Goal: Task Accomplishment & Management: Manage account settings

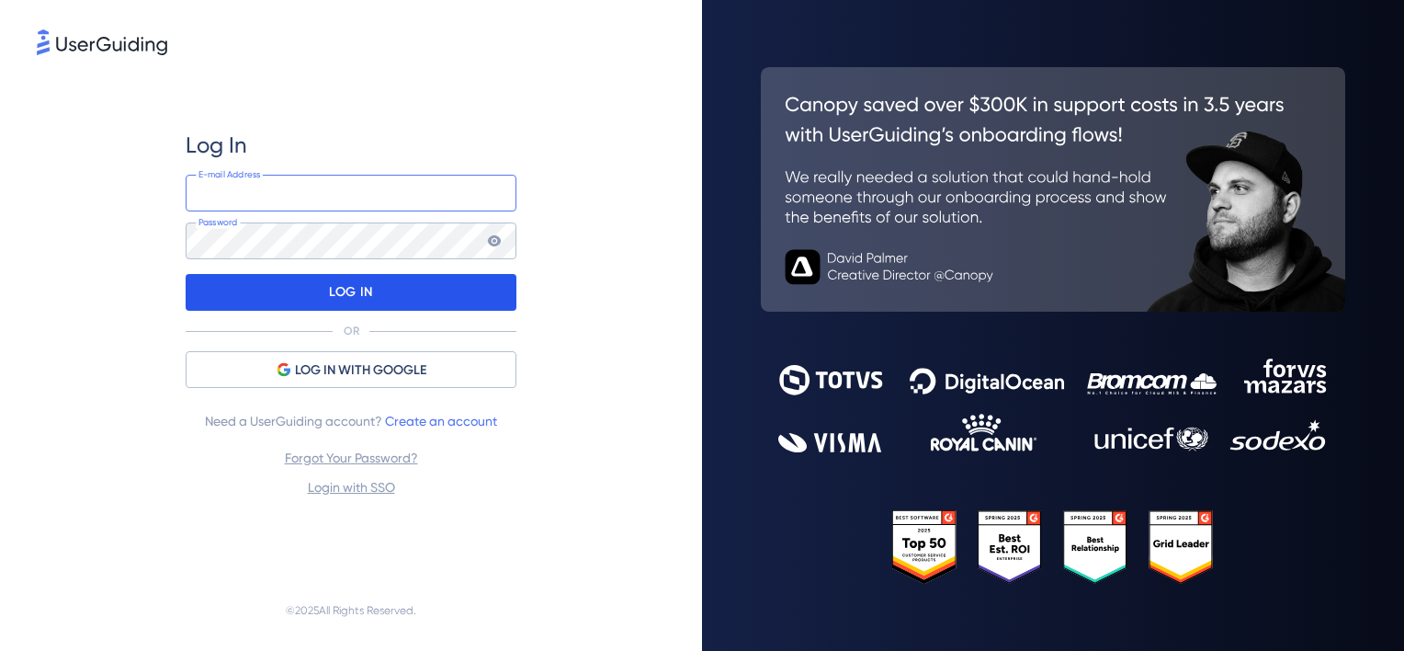
type input "[PERSON_NAME][EMAIL_ADDRESS][PERSON_NAME][DOMAIN_NAME]"
click at [413, 298] on div "LOG IN" at bounding box center [351, 292] width 331 height 37
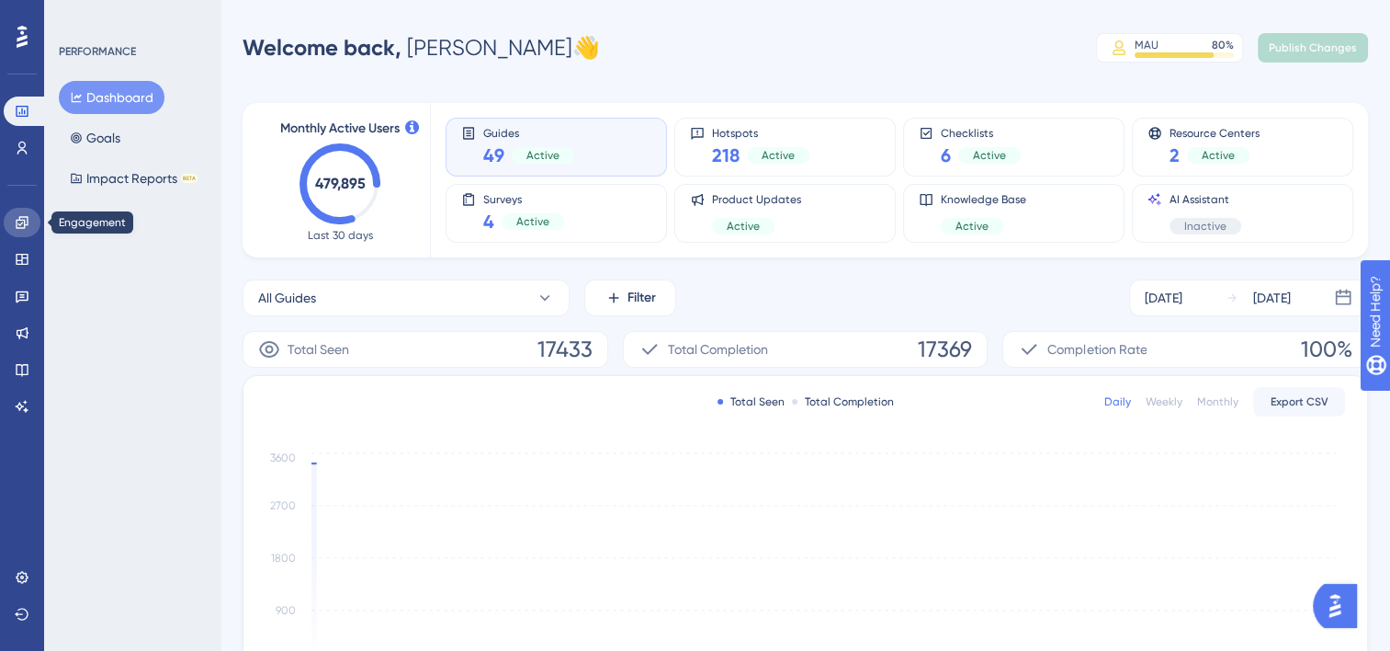
click at [18, 224] on icon at bounding box center [22, 222] width 12 height 12
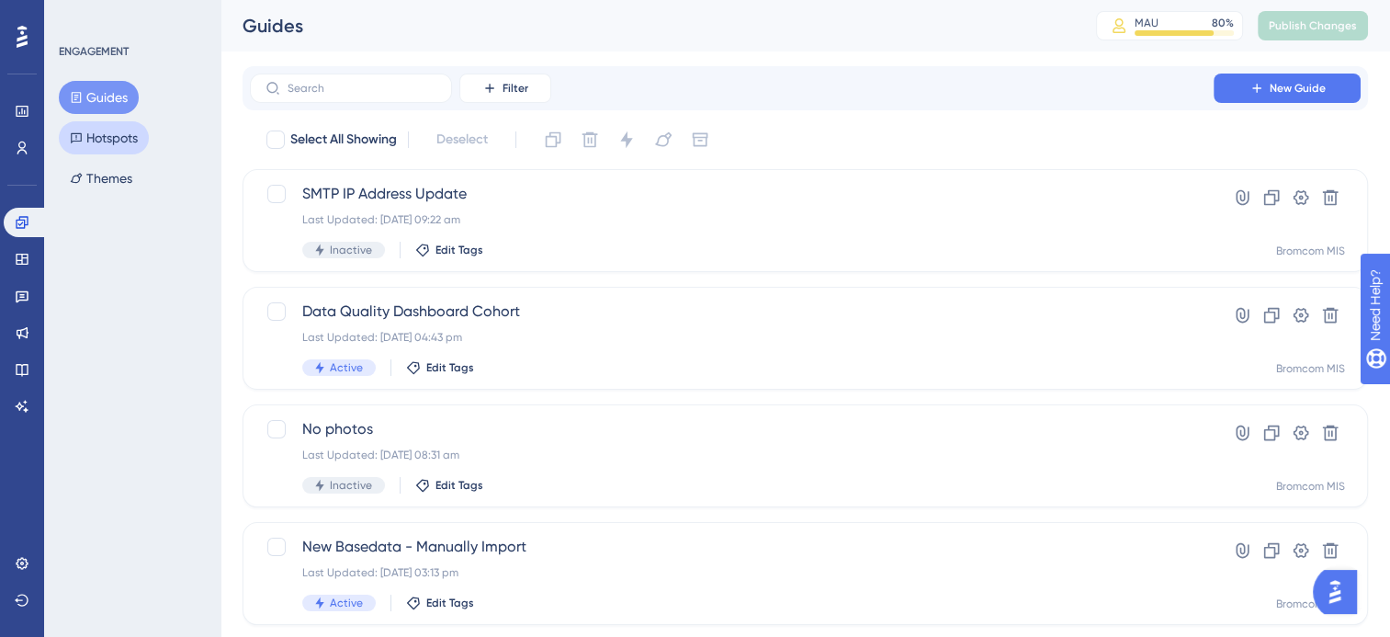
click at [115, 138] on button "Hotspots" at bounding box center [104, 137] width 90 height 33
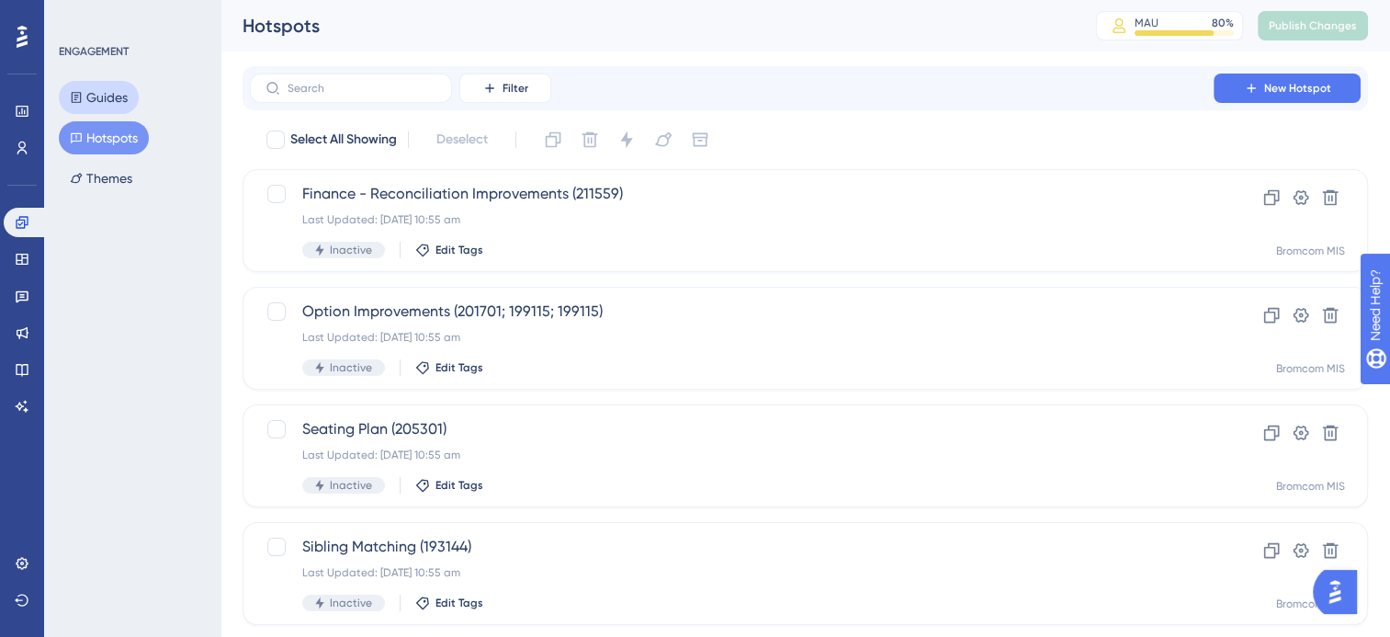
click at [103, 102] on button "Guides" at bounding box center [99, 97] width 80 height 33
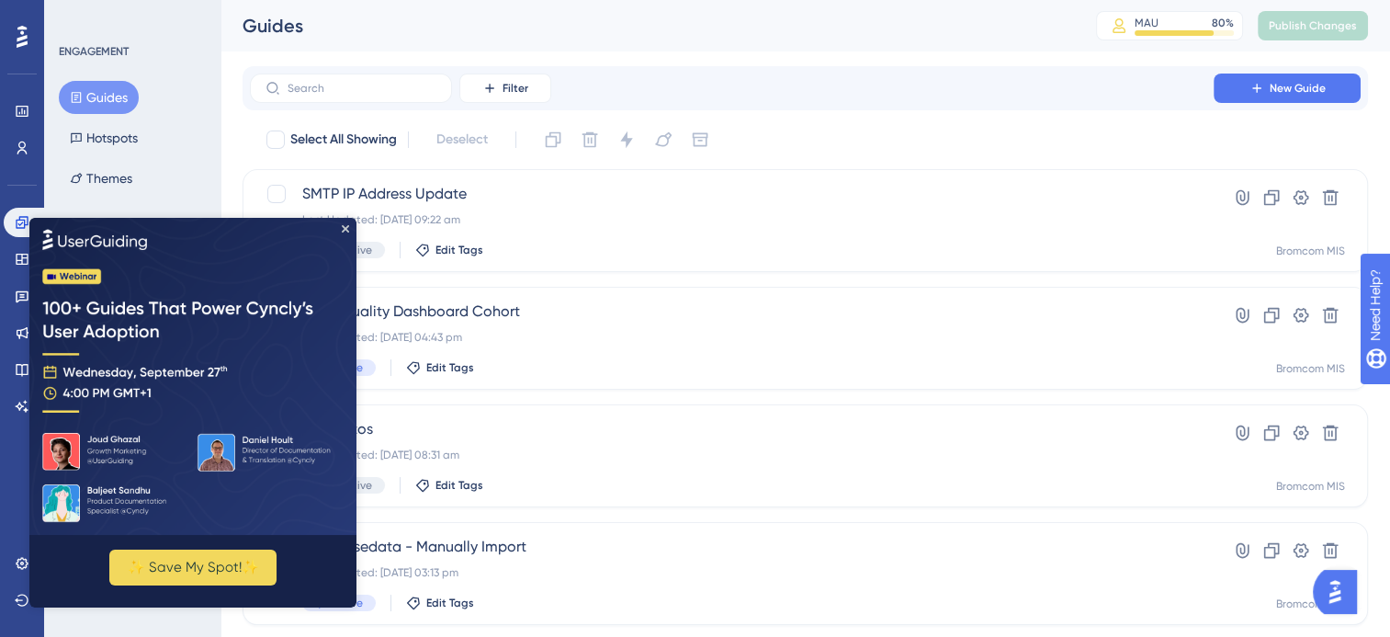
click at [342, 235] on img at bounding box center [192, 376] width 327 height 317
click at [474, 315] on span "Data Quality Dashboard Cohort" at bounding box center [731, 311] width 859 height 22
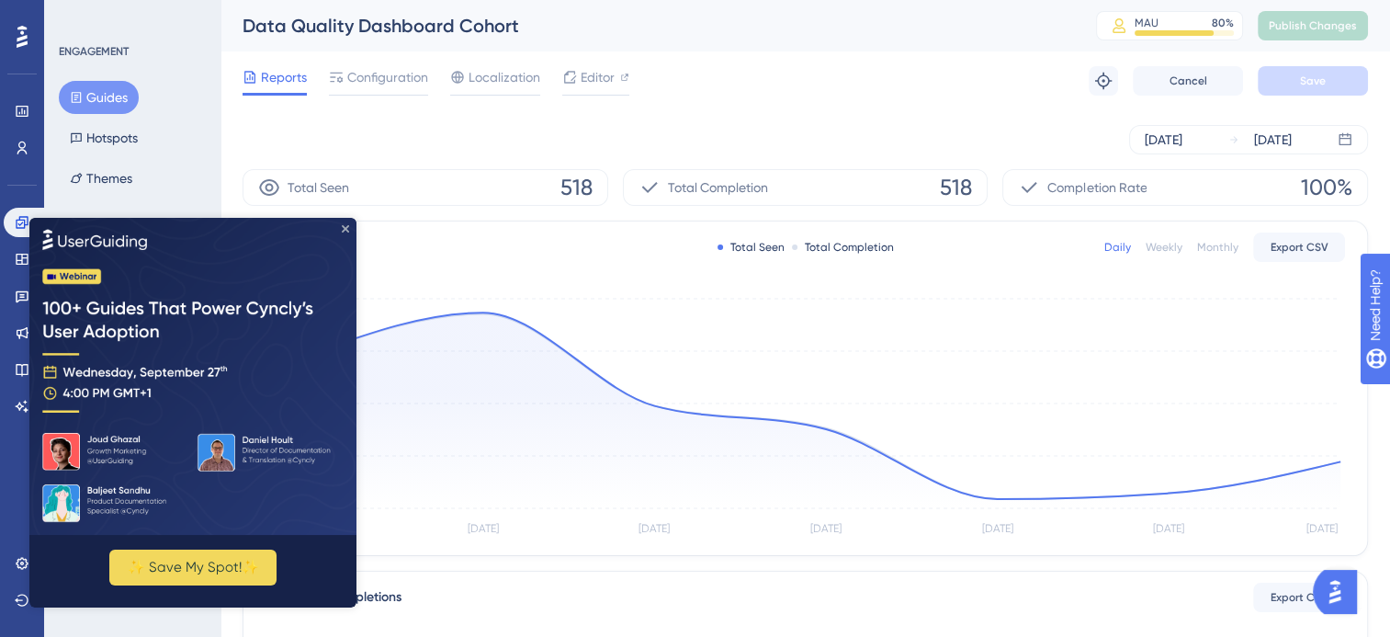
click at [342, 229] on icon "Close Preview" at bounding box center [345, 228] width 7 height 7
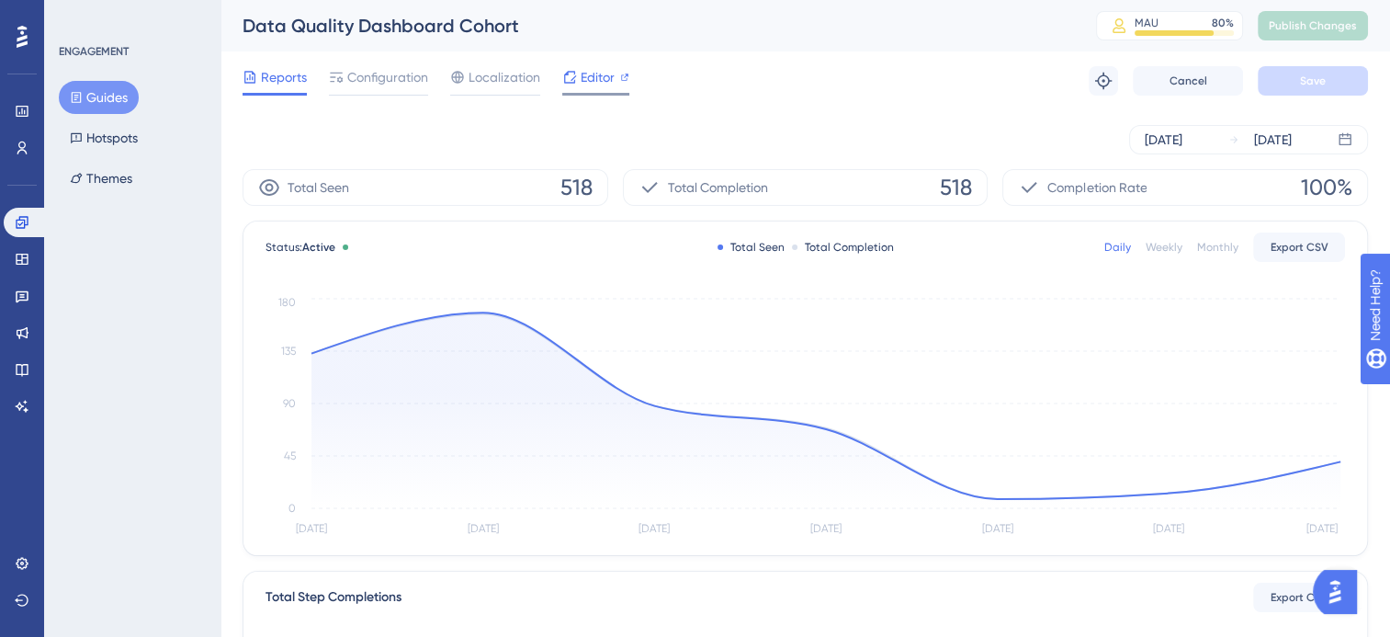
click at [584, 83] on span "Editor" at bounding box center [598, 77] width 34 height 22
click at [406, 88] on div "Configuration" at bounding box center [378, 80] width 99 height 29
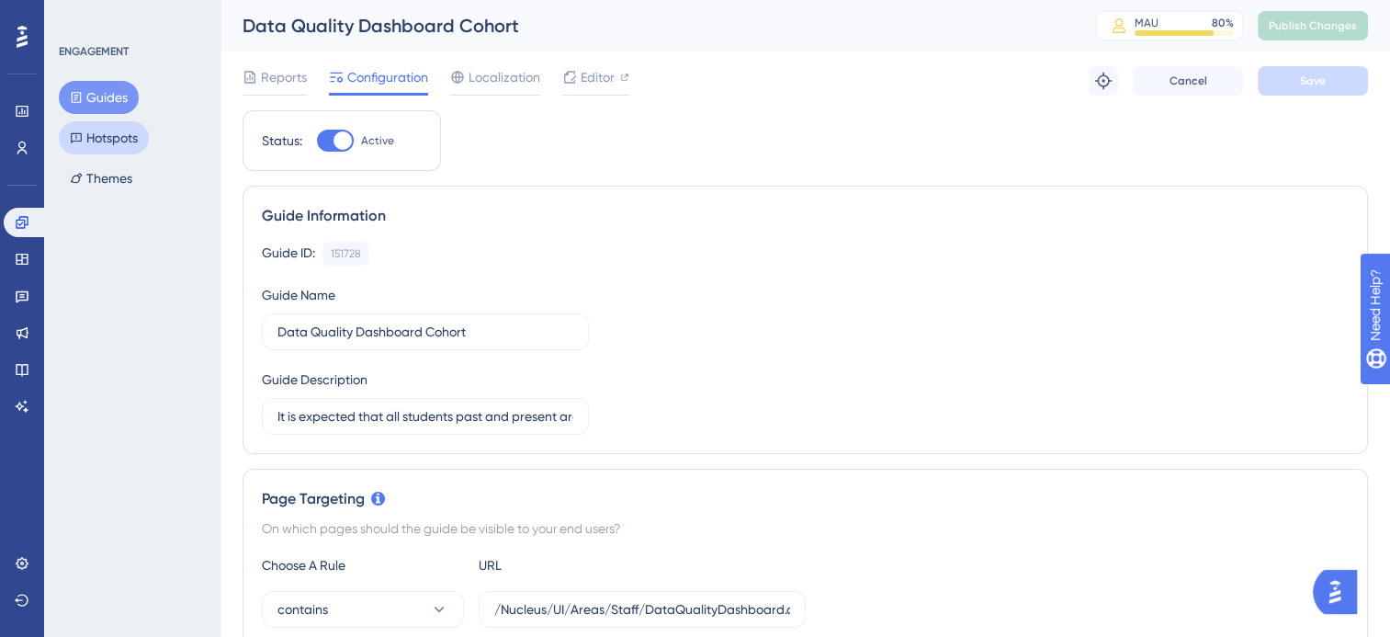
click at [115, 147] on button "Hotspots" at bounding box center [104, 137] width 90 height 33
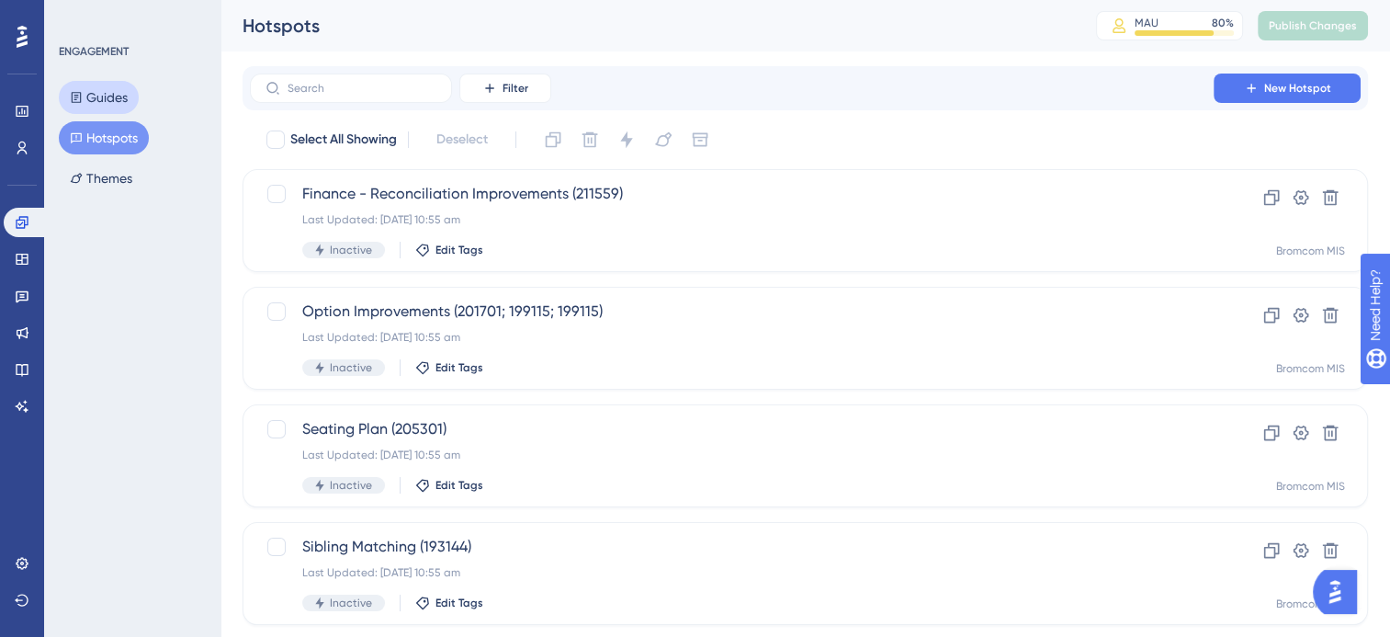
click at [119, 103] on button "Guides" at bounding box center [99, 97] width 80 height 33
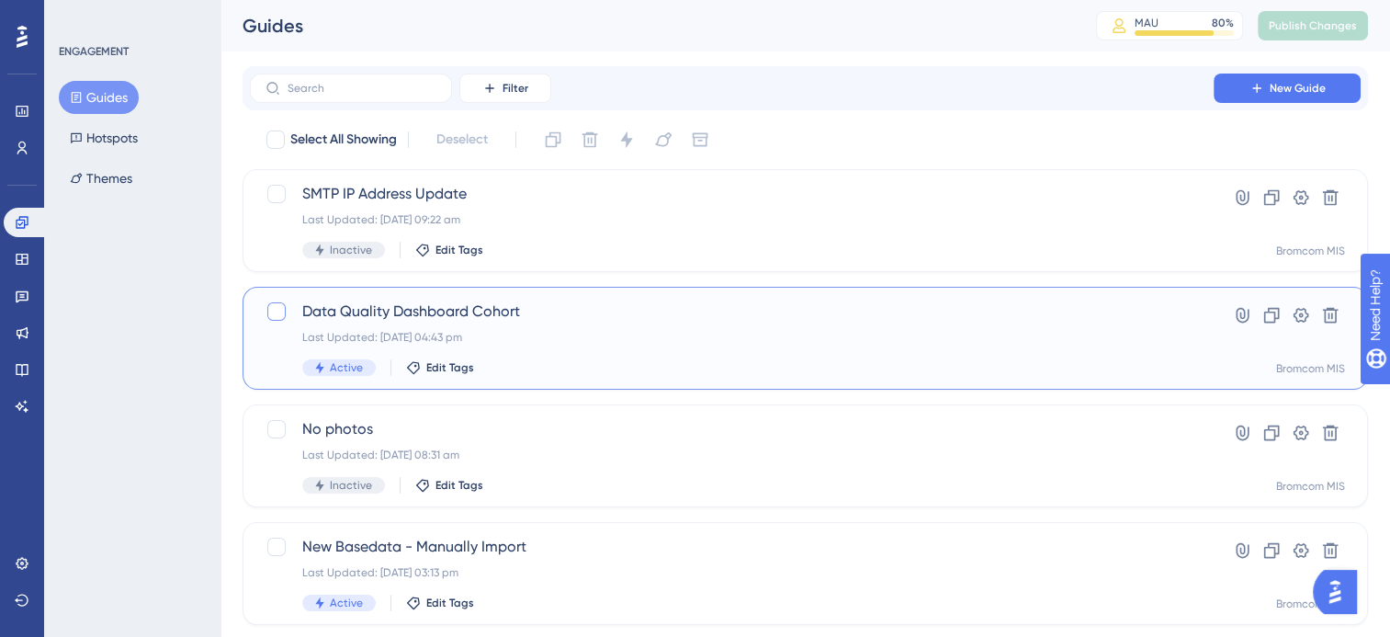
click at [282, 314] on div at bounding box center [276, 311] width 18 height 18
checkbox input "true"
click at [1306, 318] on icon at bounding box center [1302, 315] width 16 height 15
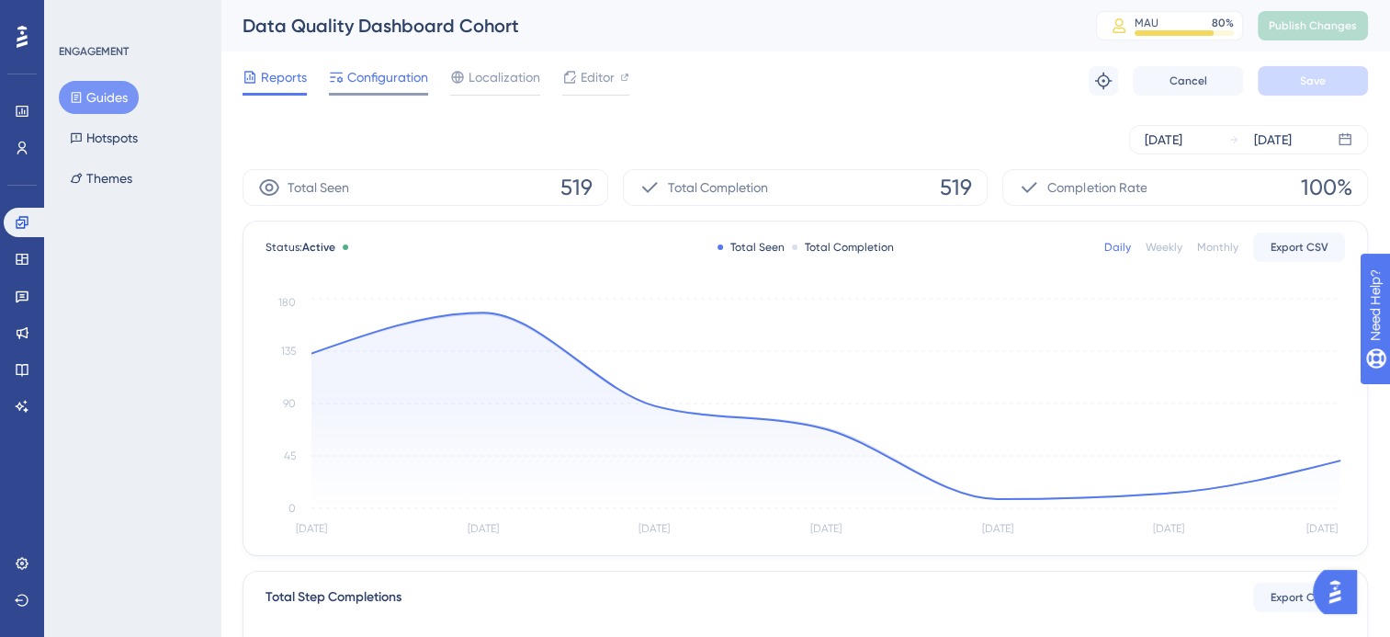
click at [353, 93] on div at bounding box center [378, 94] width 99 height 3
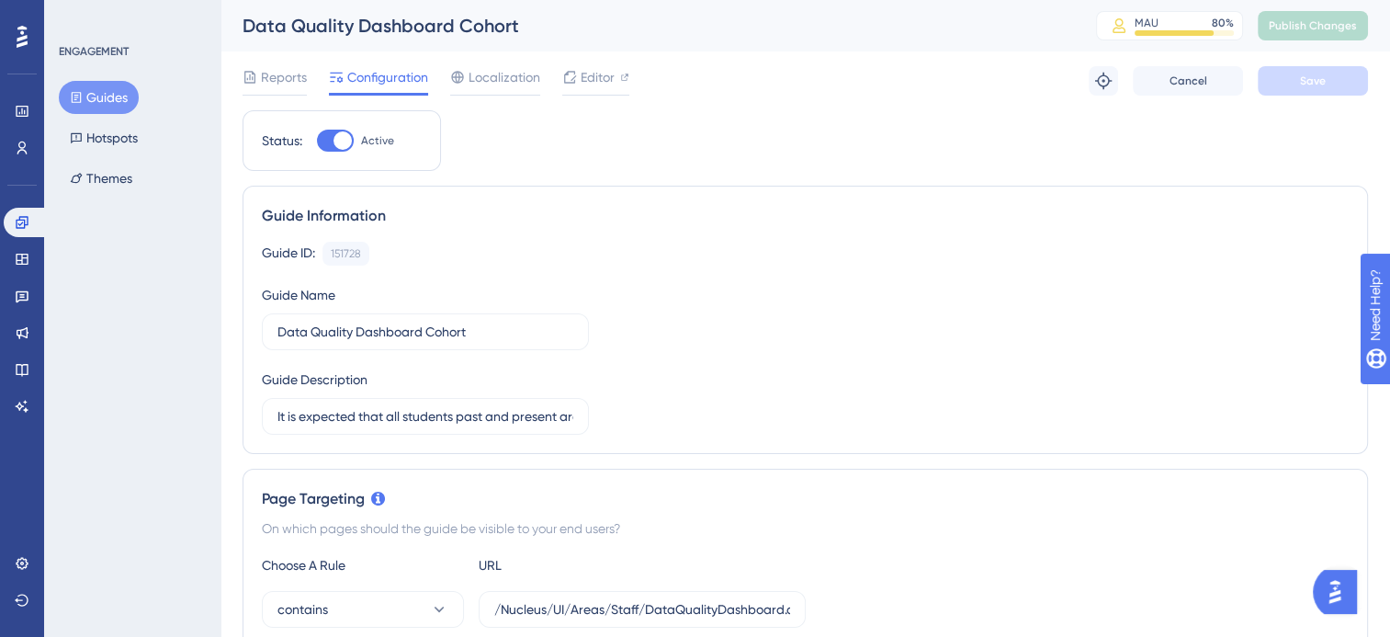
click at [331, 132] on div at bounding box center [335, 141] width 37 height 22
click at [317, 141] on input "Active" at bounding box center [316, 141] width 1 height 1
checkbox input "false"
click at [1326, 84] on button "Save" at bounding box center [1313, 80] width 110 height 29
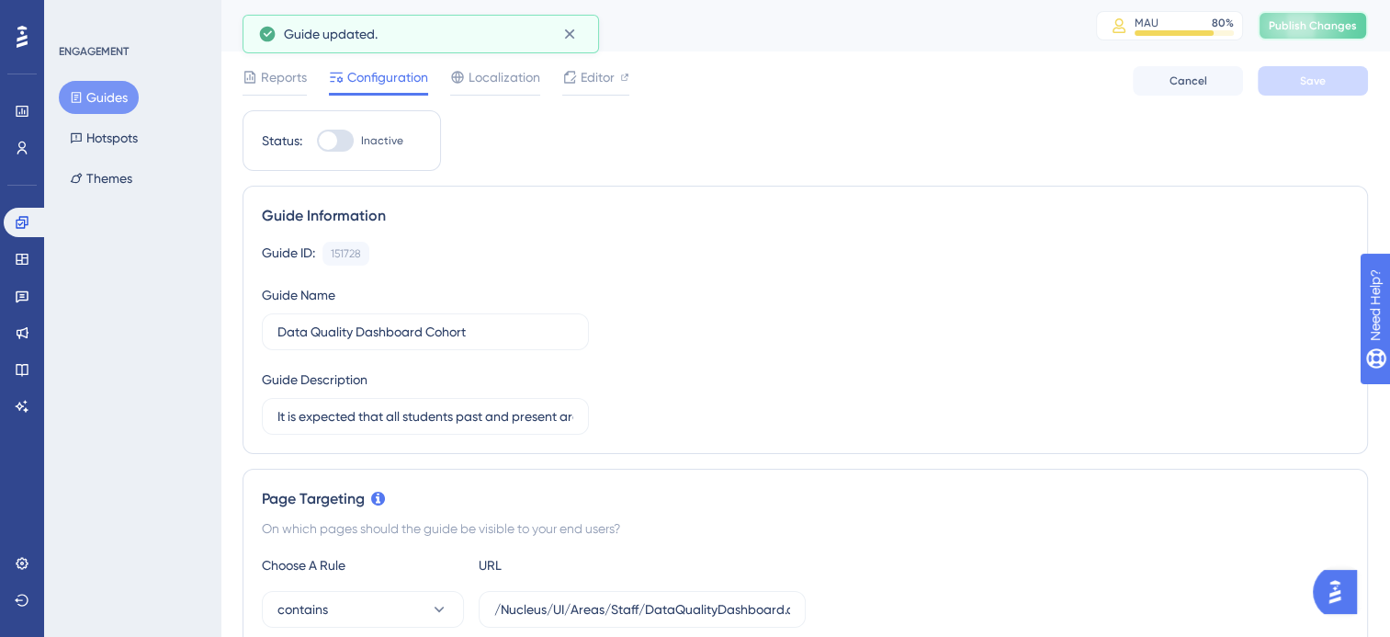
click at [1334, 18] on span "Publish Changes" at bounding box center [1313, 25] width 88 height 15
